Goal: Task Accomplishment & Management: Manage account settings

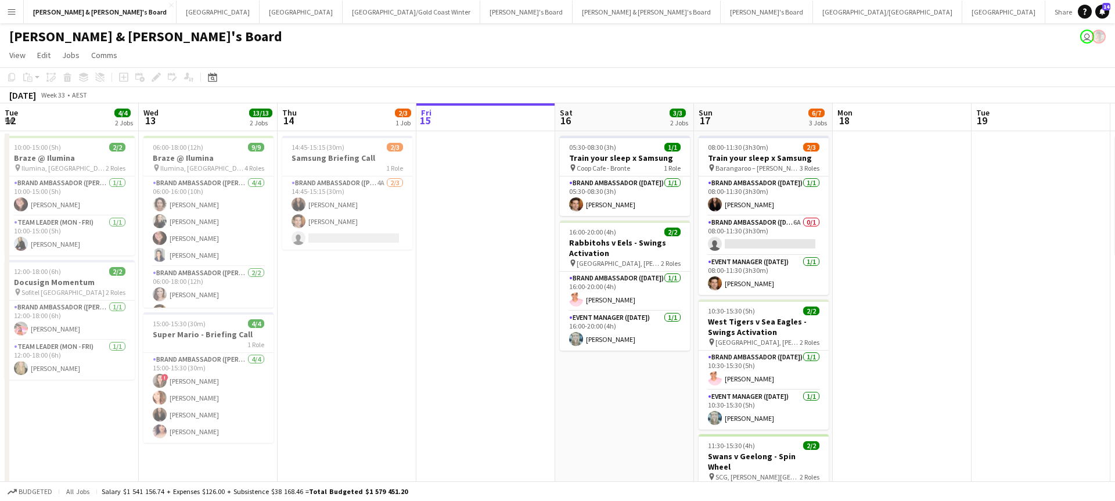
scroll to position [0, 354]
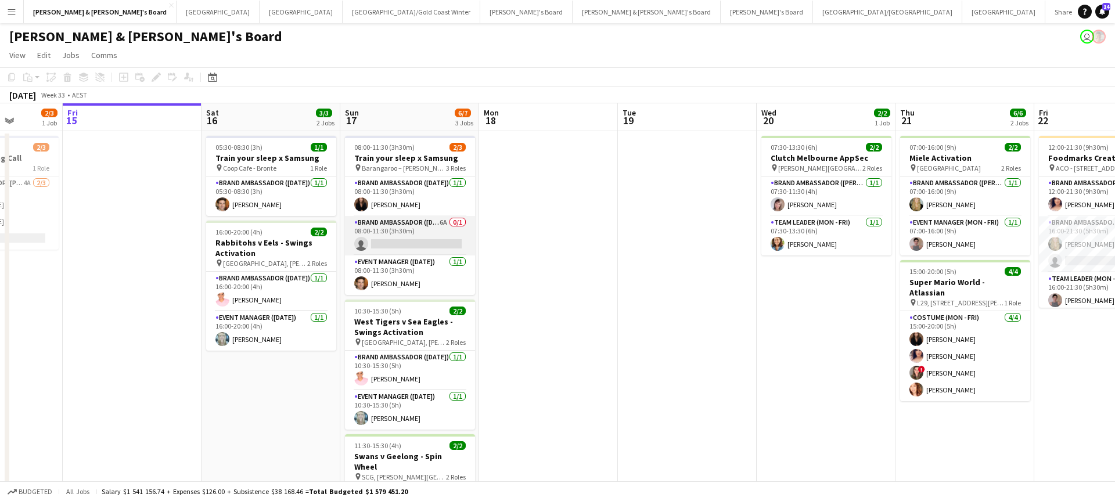
click at [441, 236] on app-card-role "Brand Ambassador ([DATE]) 6A 0/1 08:00-11:30 (3h30m) single-neutral-actions" at bounding box center [410, 235] width 130 height 39
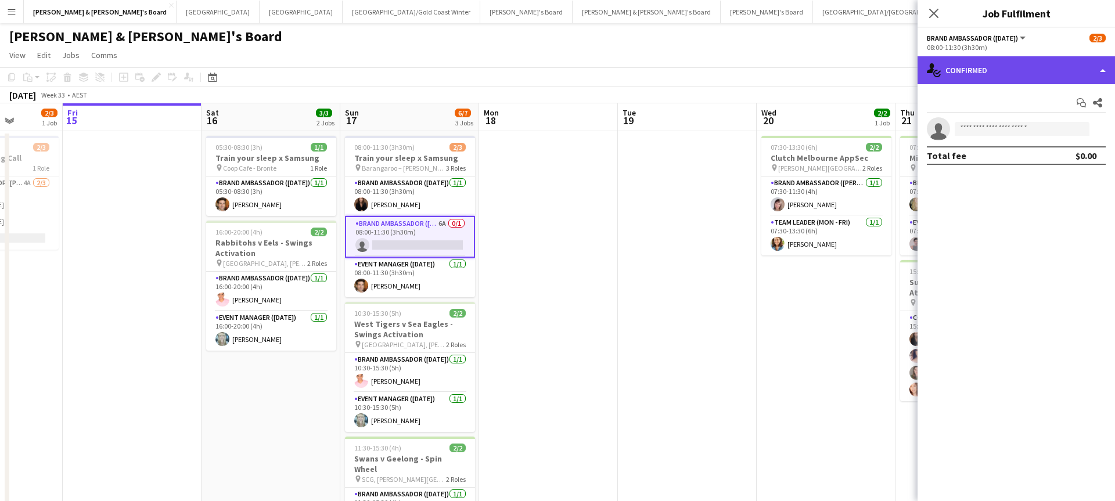
click at [978, 69] on div "single-neutral-actions-check-2 Confirmed" at bounding box center [1015, 70] width 197 height 28
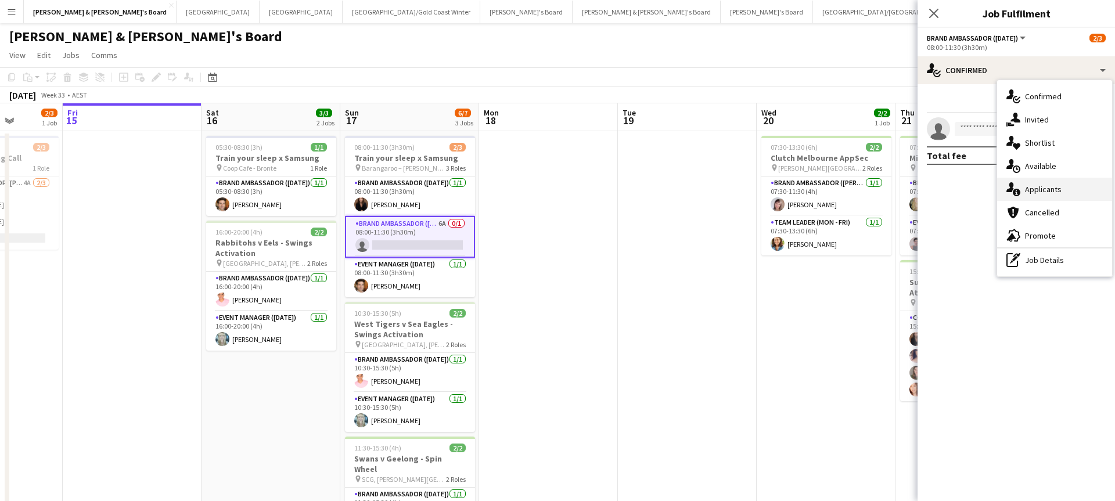
click at [1036, 189] on div "single-neutral-actions-information Applicants" at bounding box center [1054, 189] width 115 height 23
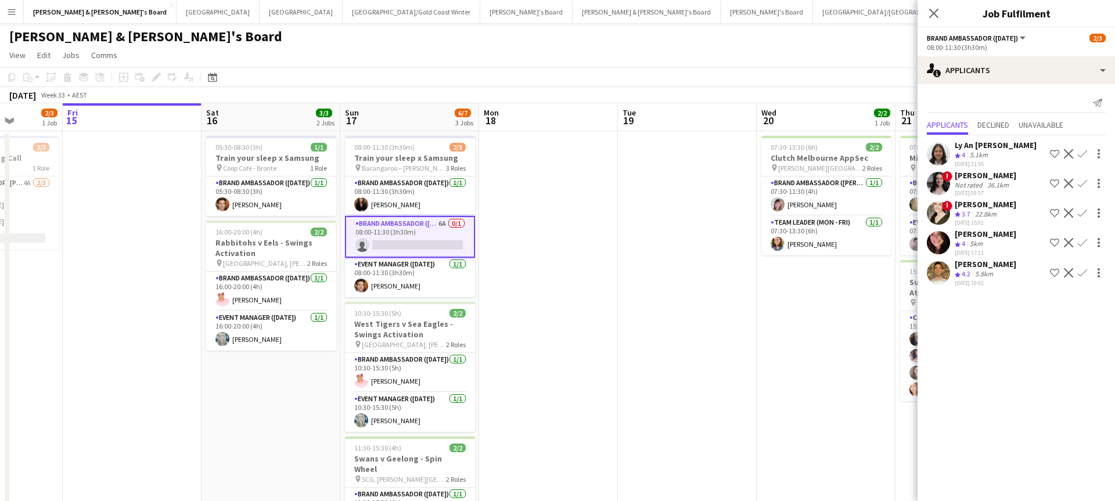
click at [978, 269] on div "5.8km" at bounding box center [983, 274] width 23 height 10
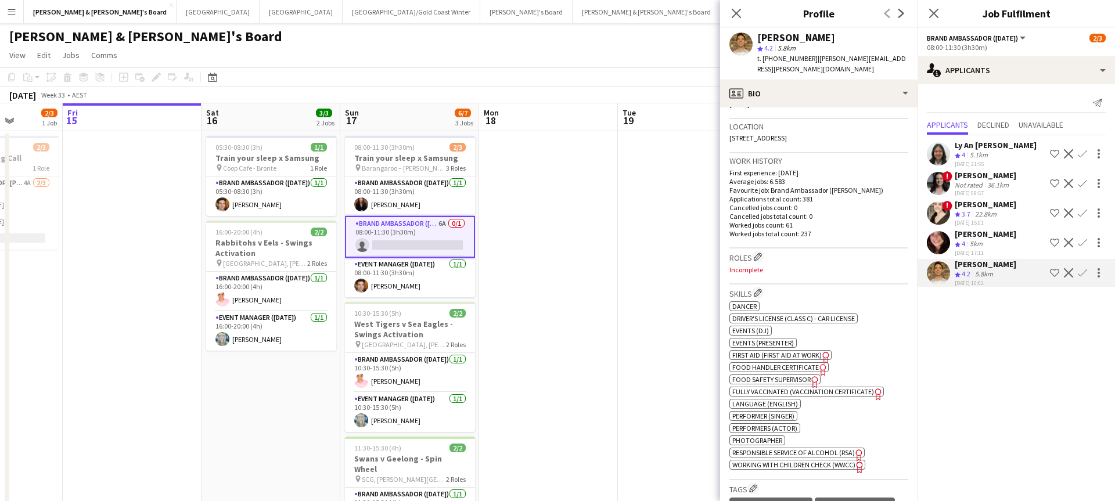
scroll to position [211, 0]
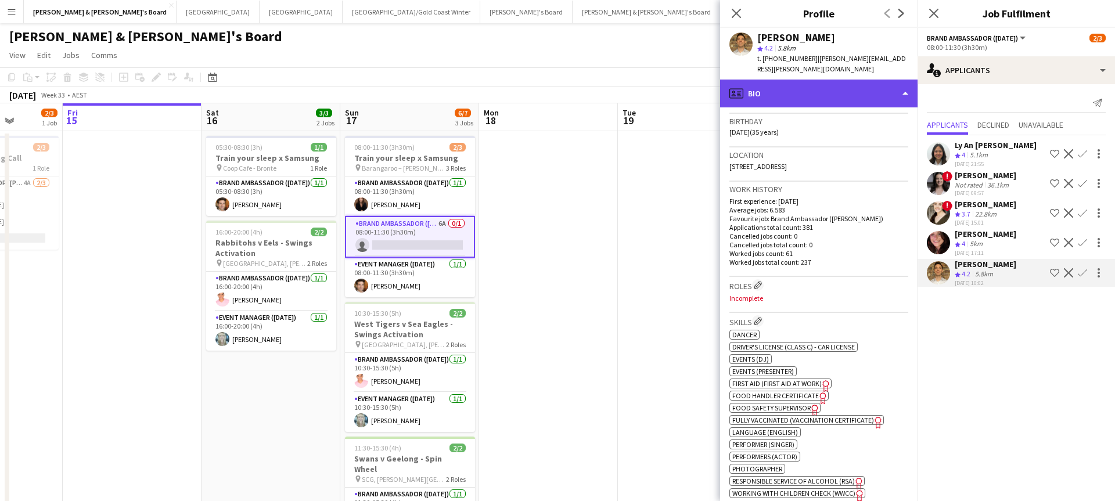
click at [800, 82] on div "profile Bio" at bounding box center [818, 94] width 197 height 28
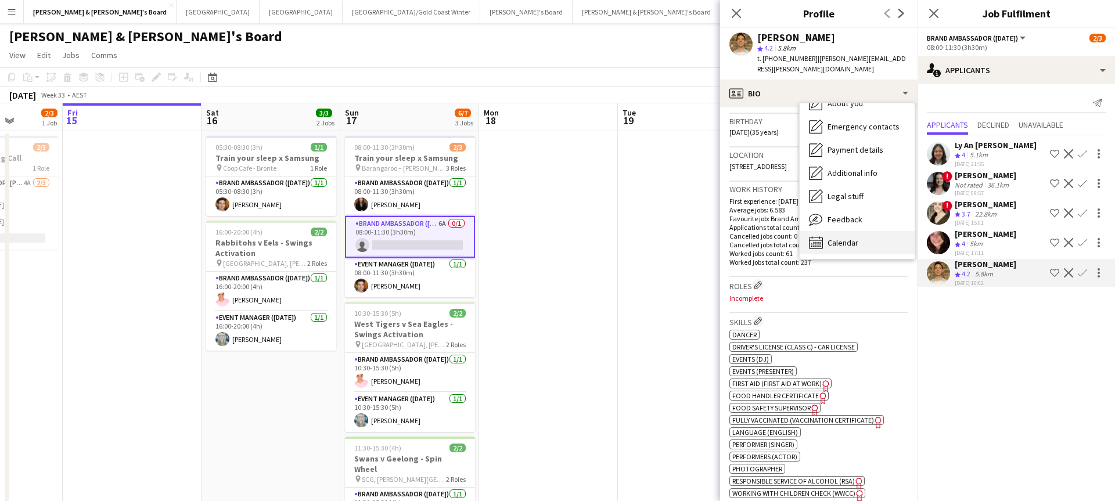
scroll to position [86, 0]
click at [846, 237] on span "Calendar" at bounding box center [842, 242] width 31 height 10
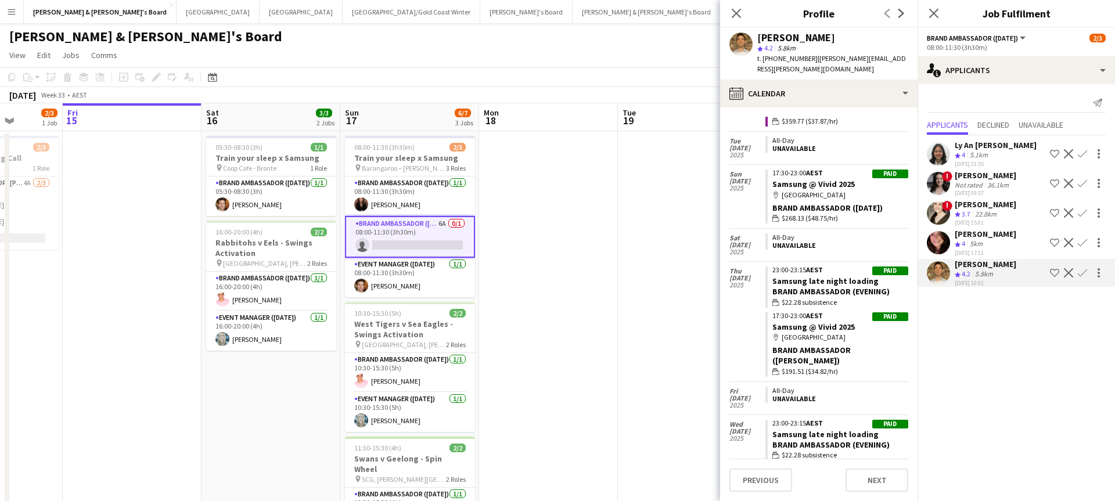
scroll to position [4150, 0]
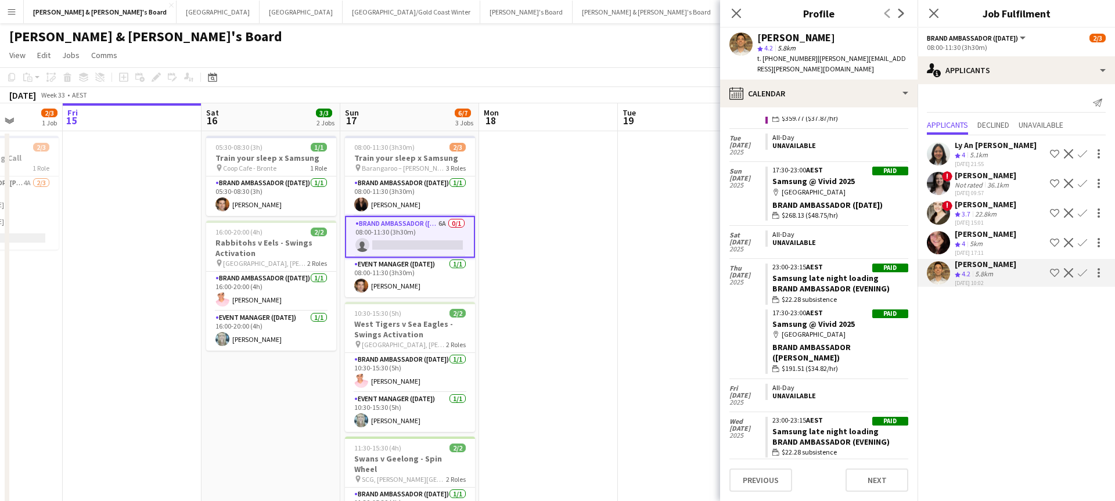
click at [1080, 269] on app-icon "Confirm" at bounding box center [1082, 272] width 9 height 9
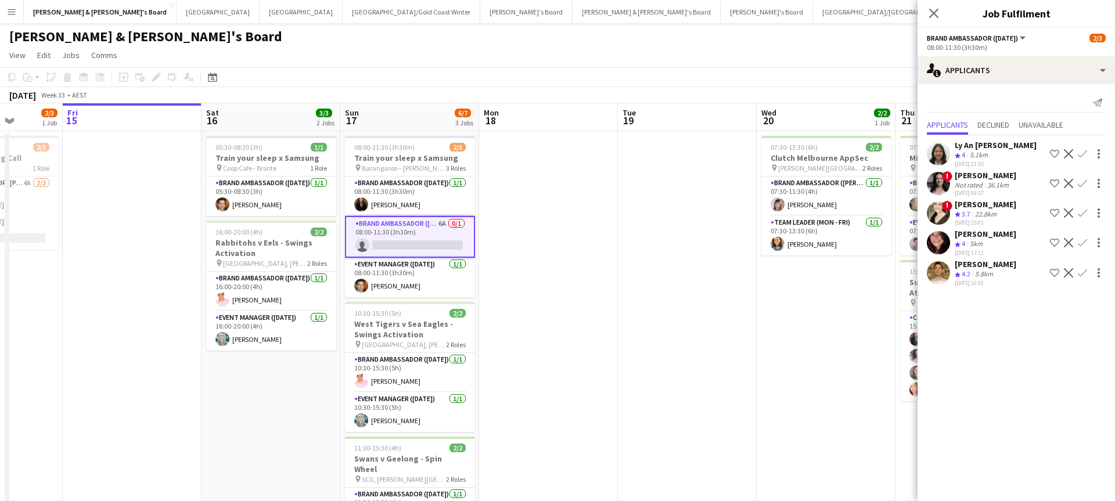
click at [1083, 273] on app-icon "Confirm" at bounding box center [1082, 272] width 9 height 9
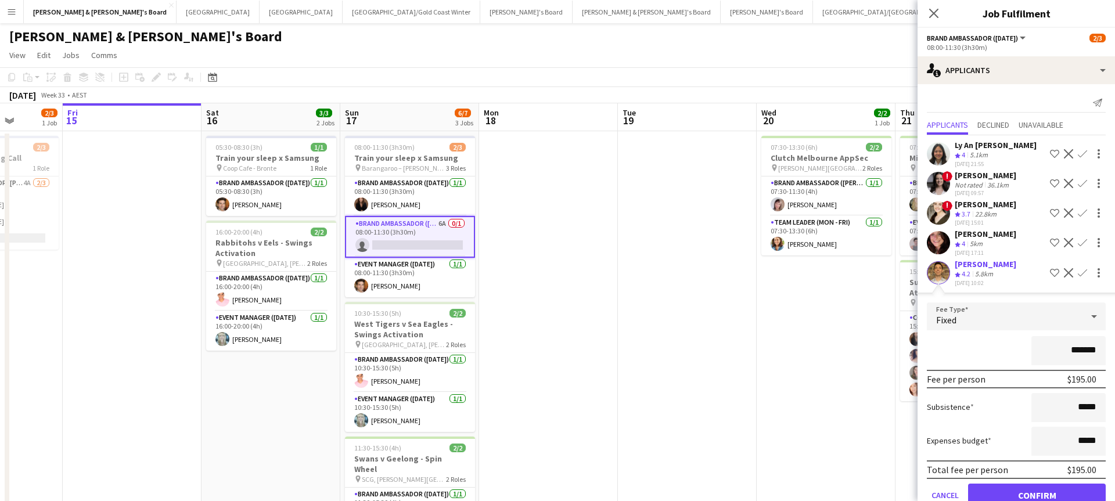
click at [997, 491] on button "Confirm" at bounding box center [1037, 495] width 138 height 23
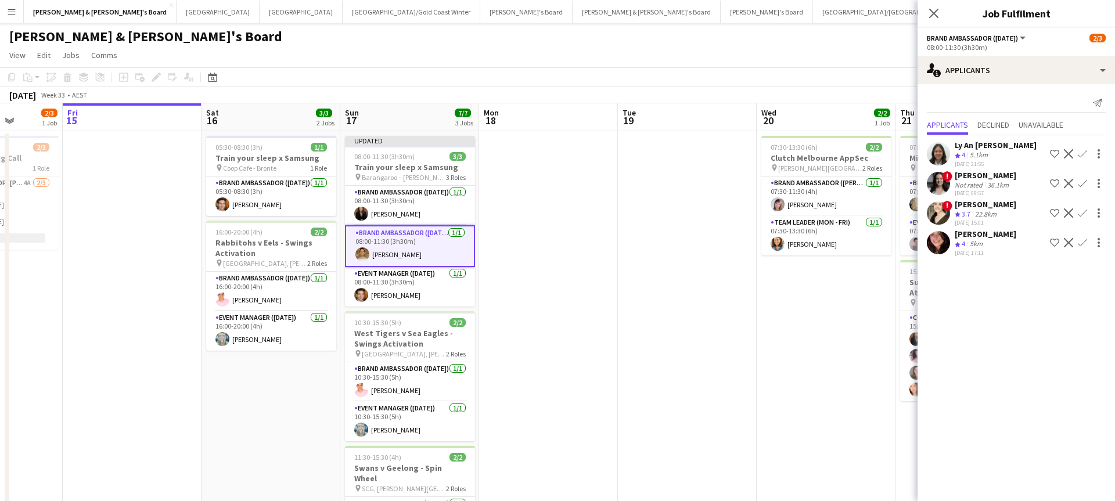
click at [679, 314] on app-date-cell at bounding box center [687, 366] width 139 height 470
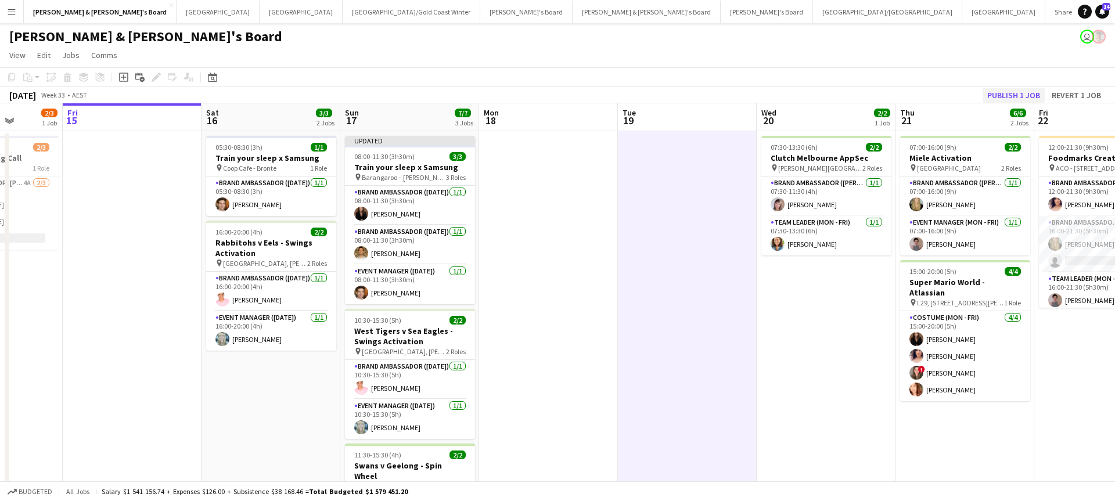
click at [1005, 89] on button "Publish 1 job" at bounding box center [1013, 95] width 62 height 15
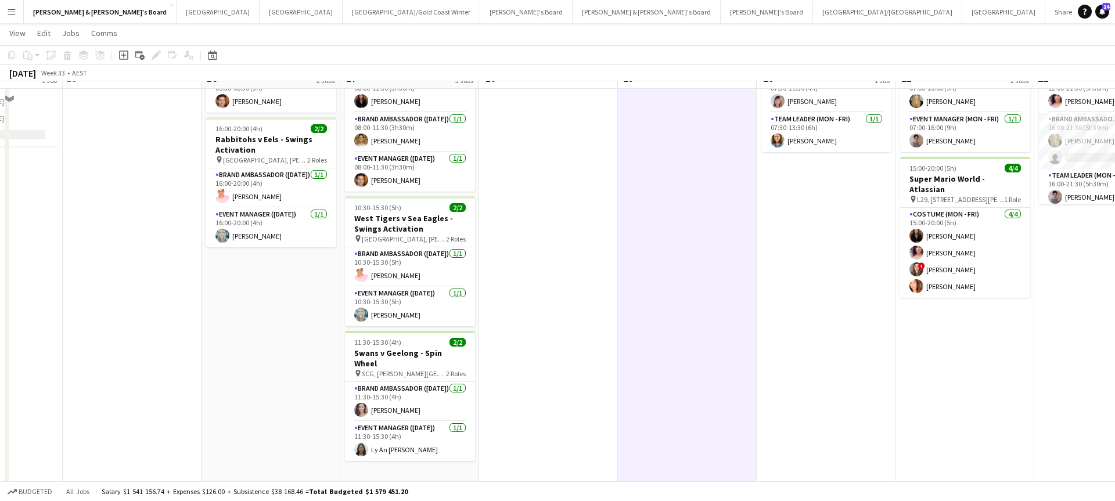
scroll to position [106, 0]
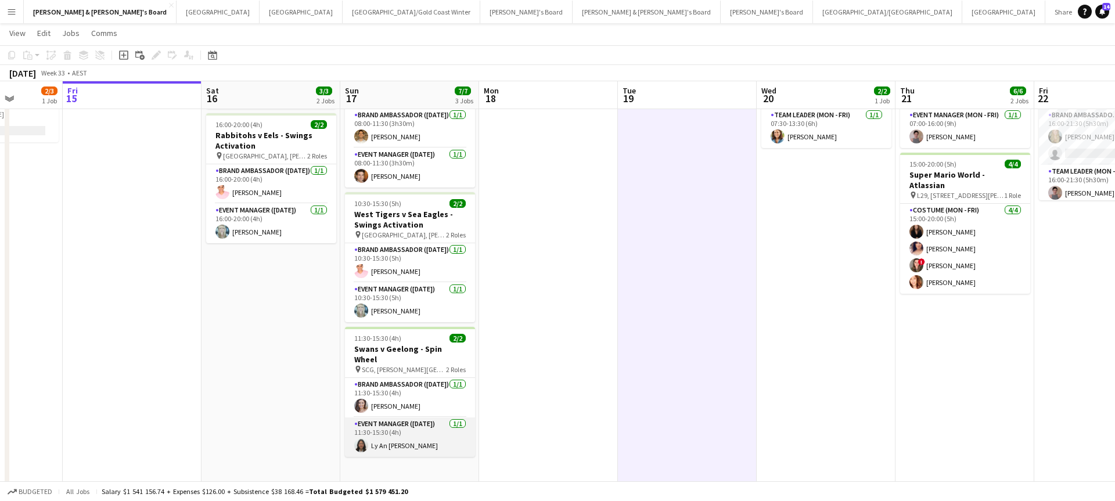
click at [409, 427] on app-card-role "Event Manager ([DATE]) [DATE] 11:30-15:30 (4h) Ly An [PERSON_NAME]" at bounding box center [410, 436] width 130 height 39
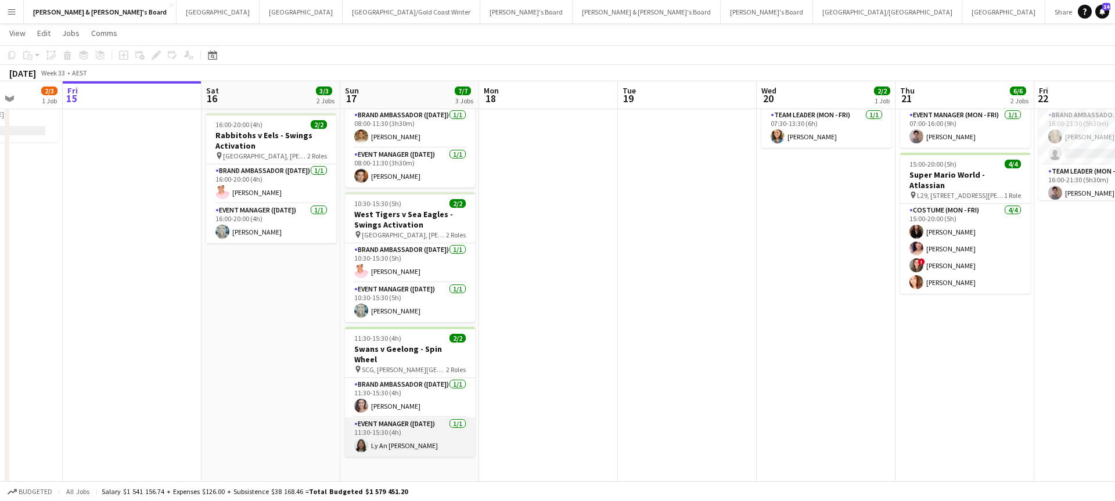
click at [409, 427] on app-card-role "Event Manager ([DATE]) [DATE] 11:30-15:30 (4h) Ly An [PERSON_NAME]" at bounding box center [410, 436] width 130 height 39
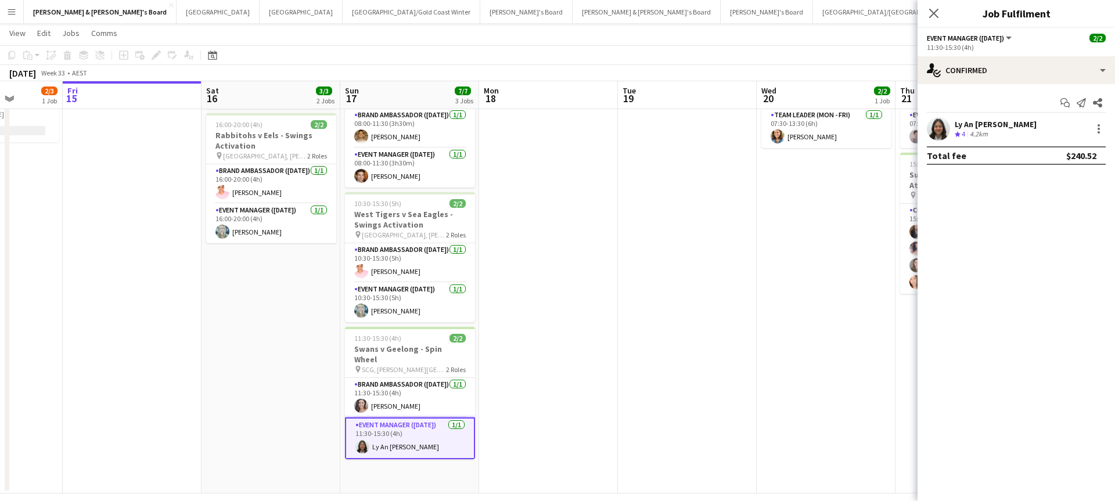
click at [975, 121] on div "Ly An [PERSON_NAME]" at bounding box center [995, 124] width 82 height 10
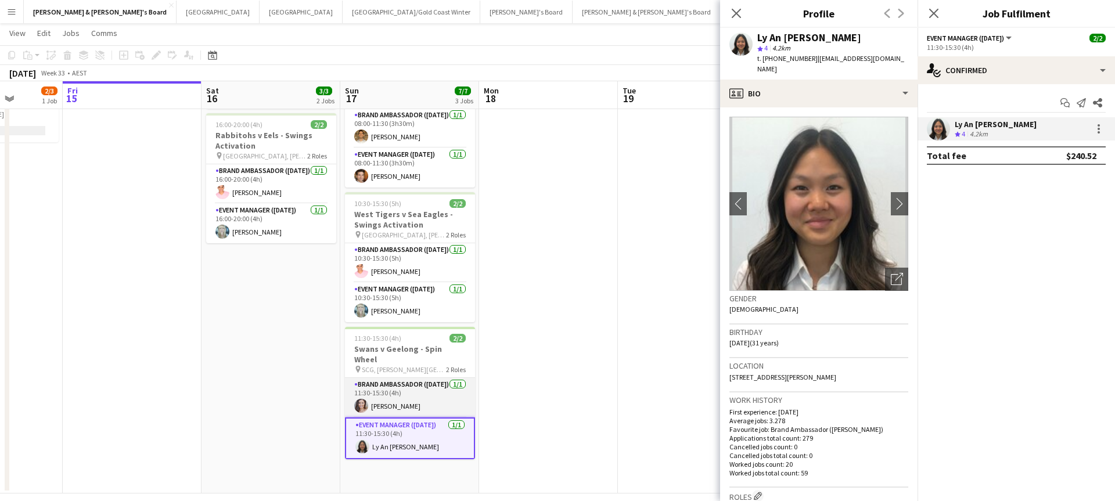
click at [393, 387] on app-card-role "Brand Ambassador ([DATE]) [DATE] 11:30-15:30 (4h) [PERSON_NAME]" at bounding box center [410, 397] width 130 height 39
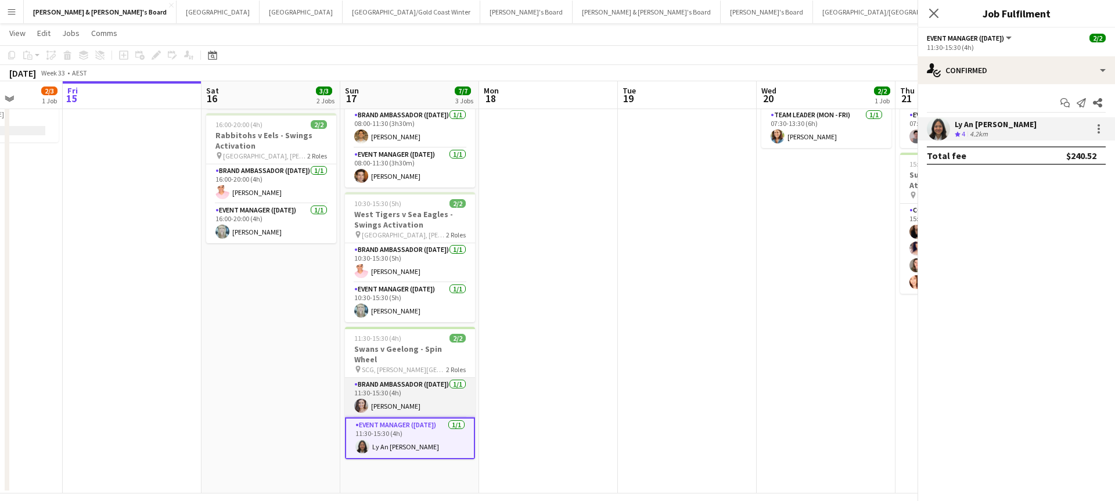
click at [393, 387] on app-card-role "Brand Ambassador ([DATE]) [DATE] 11:30-15:30 (4h) [PERSON_NAME]" at bounding box center [410, 397] width 130 height 39
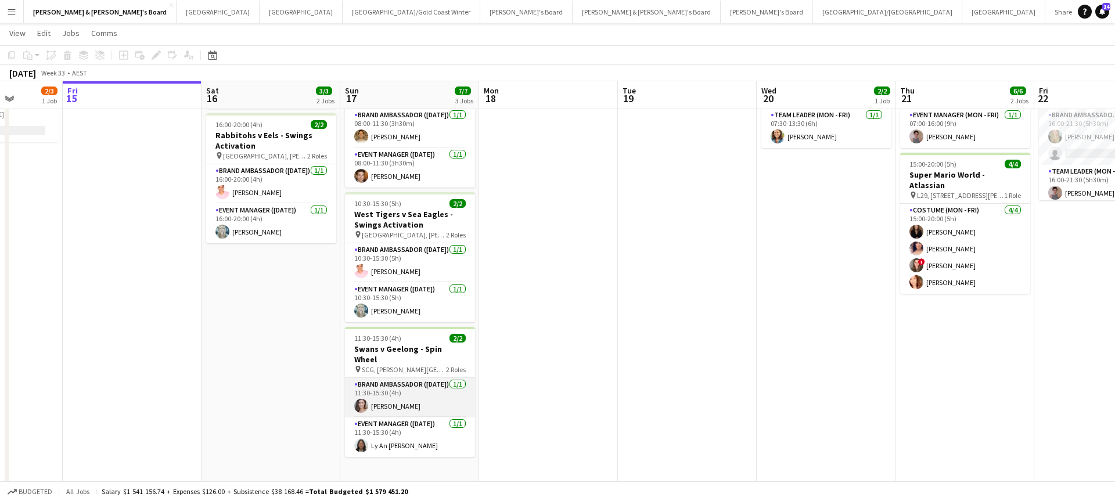
click at [393, 387] on app-card-role "Brand Ambassador ([DATE]) [DATE] 11:30-15:30 (4h) [PERSON_NAME]" at bounding box center [410, 397] width 130 height 39
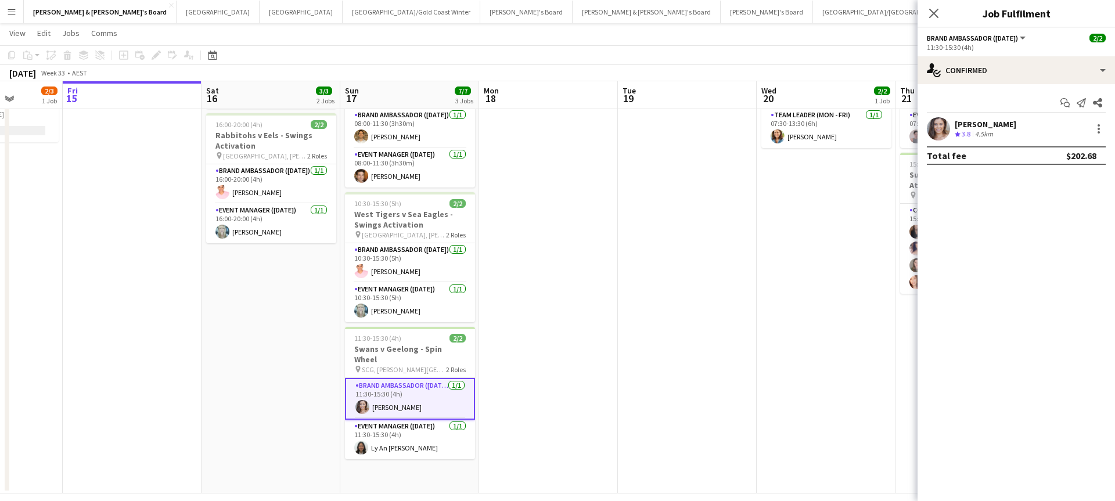
click at [970, 135] on span "3.8" at bounding box center [965, 133] width 9 height 9
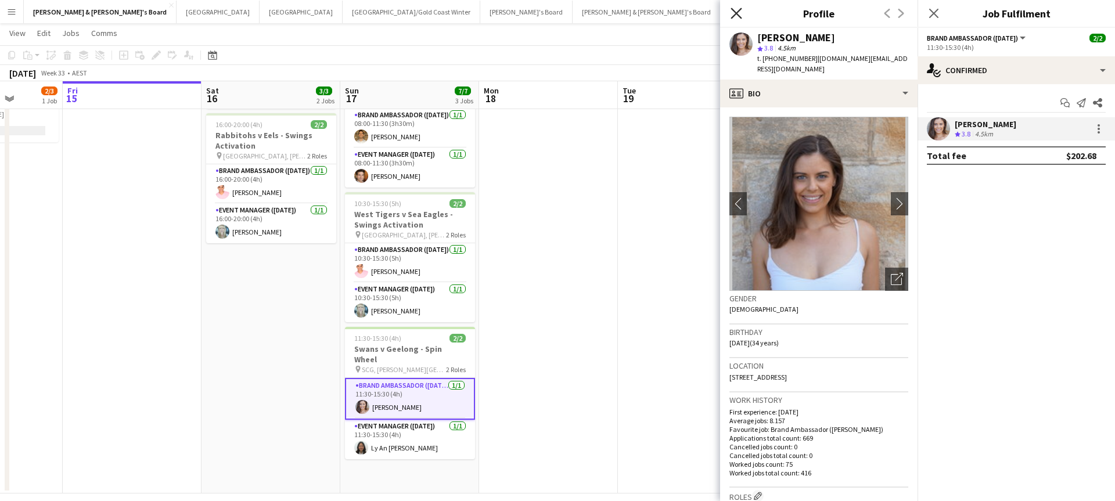
click at [736, 10] on icon "Close pop-in" at bounding box center [735, 13] width 11 height 11
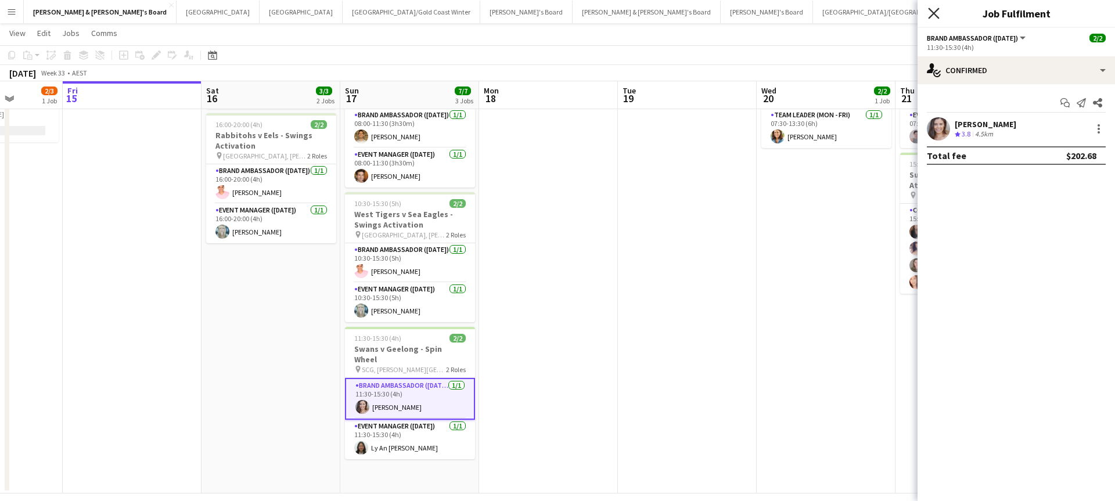
click at [934, 9] on icon "Close pop-in" at bounding box center [933, 13] width 11 height 11
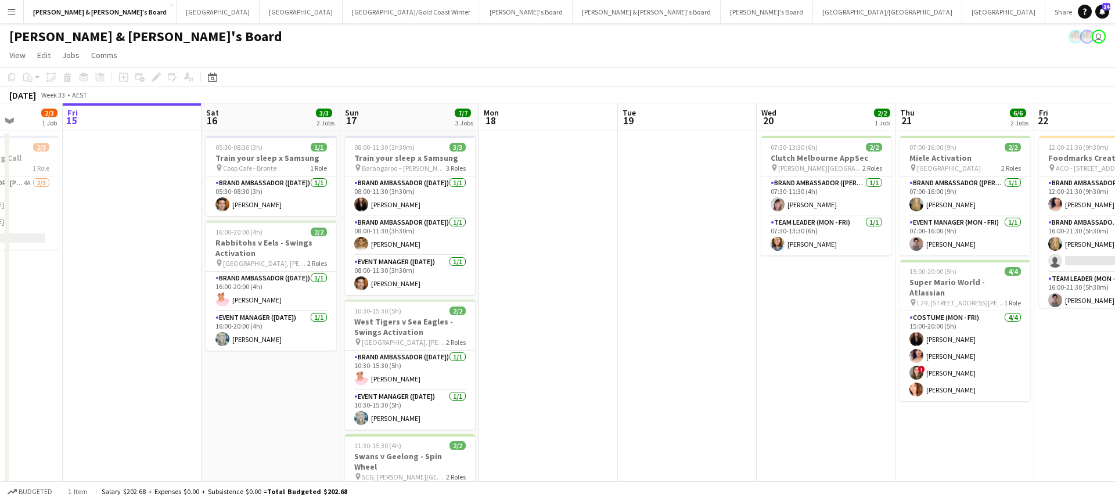
scroll to position [0, 0]
